Goal: Information Seeking & Learning: Learn about a topic

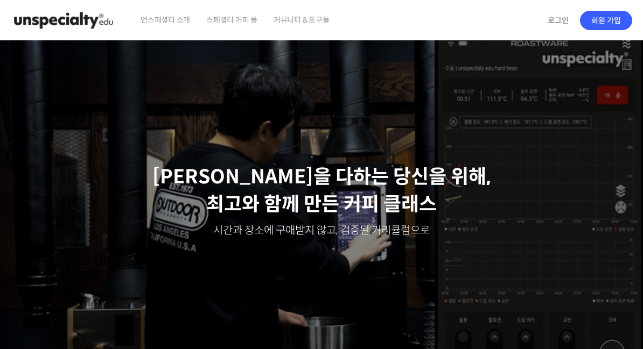
click at [555, 25] on link "로그인" at bounding box center [558, 20] width 34 height 25
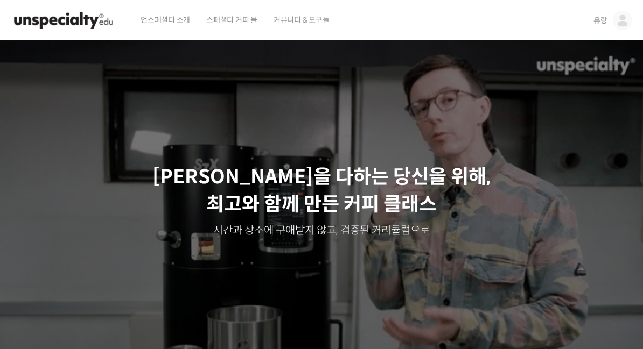
click at [608, 23] on link "유랑" at bounding box center [612, 20] width 39 height 41
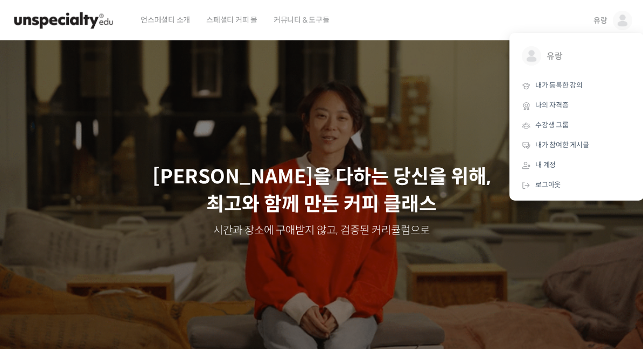
click at [580, 88] on span "내가 등록한 강의" at bounding box center [558, 85] width 47 height 9
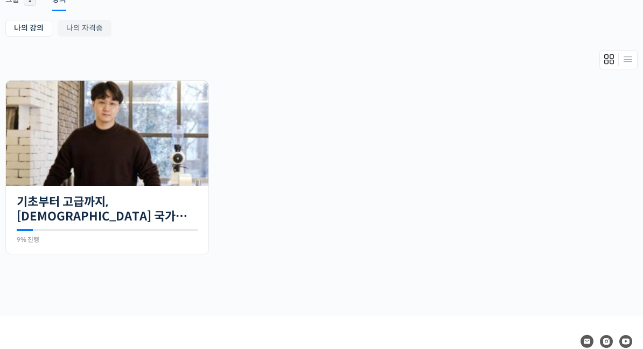
scroll to position [195, 0]
click at [143, 211] on link "기초부터 고급까지, [DEMOGRAPHIC_DATA] 국가대표 [PERSON_NAME] 바리[PERSON_NAME]의 브루잉 클래스" at bounding box center [107, 210] width 181 height 30
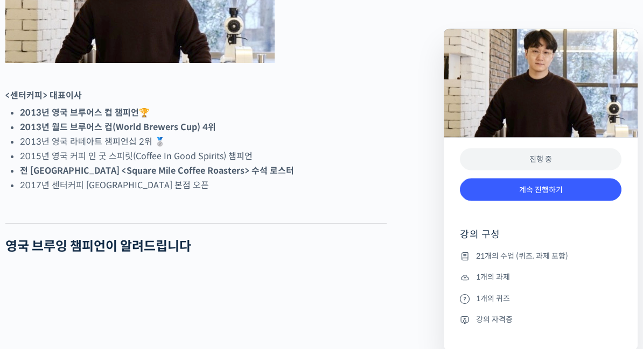
scroll to position [577, 0]
click at [563, 189] on link "계속 진행하기" at bounding box center [540, 190] width 161 height 23
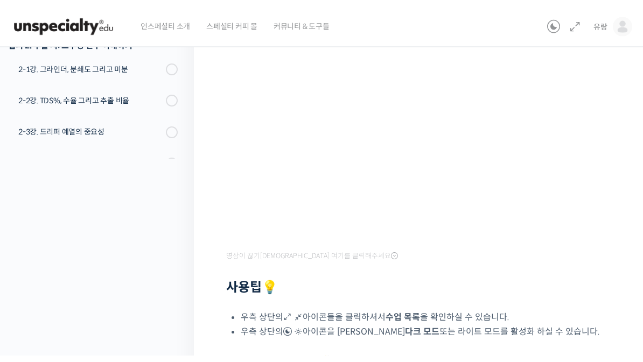
scroll to position [185, 0]
